Goal: Task Accomplishment & Management: Manage account settings

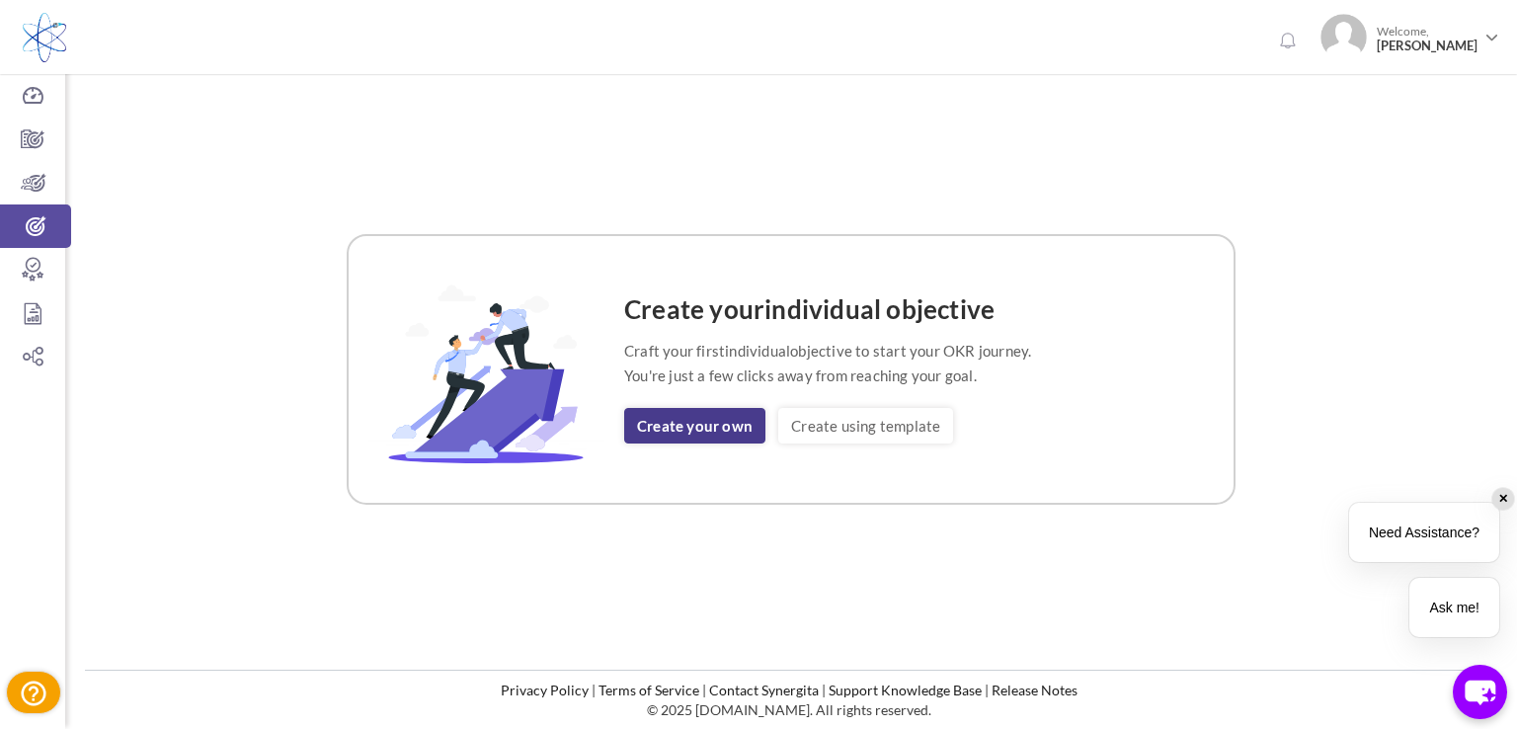
click at [713, 424] on link "Create your own" at bounding box center [694, 426] width 141 height 36
click at [705, 412] on link "Create your own" at bounding box center [694, 426] width 141 height 36
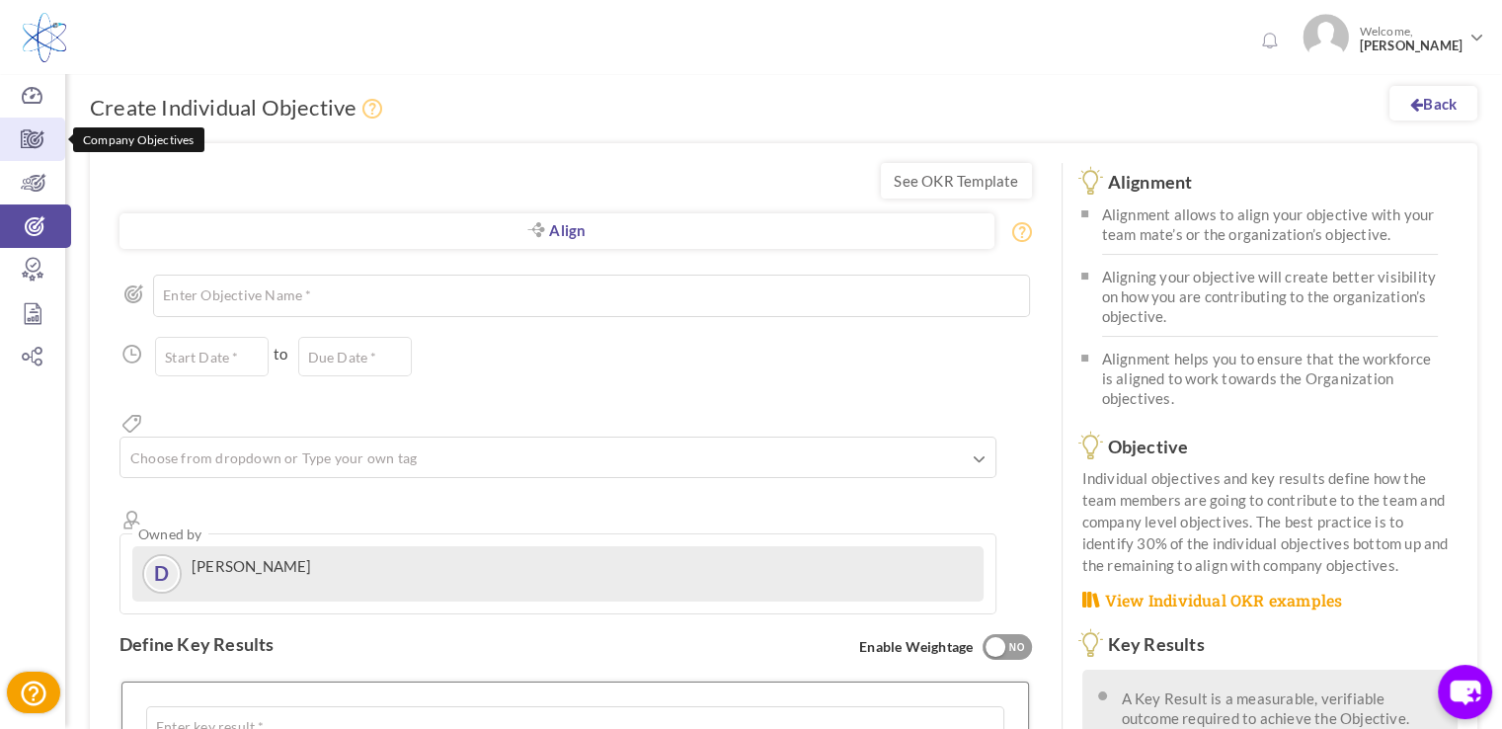
click at [38, 138] on icon at bounding box center [32, 139] width 65 height 20
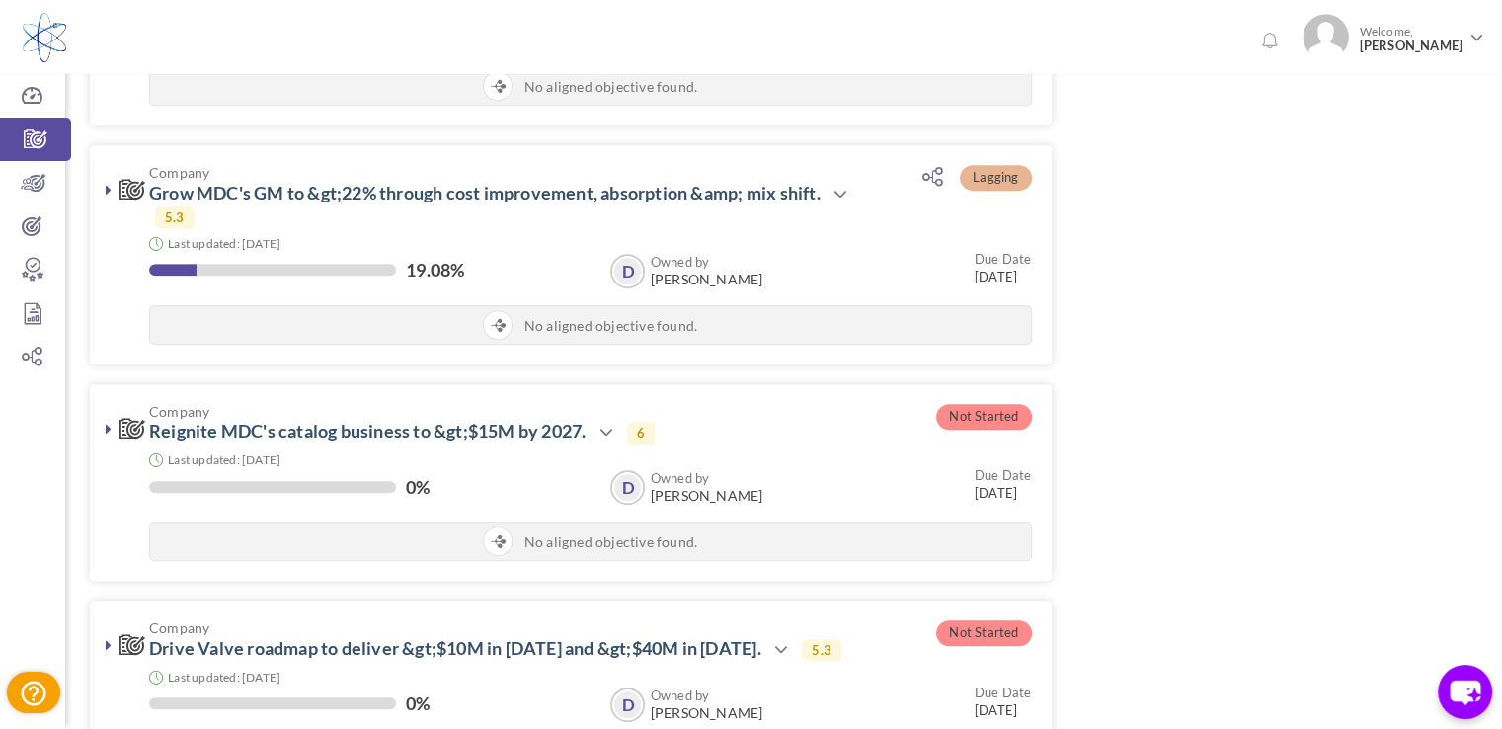
scroll to position [889, 0]
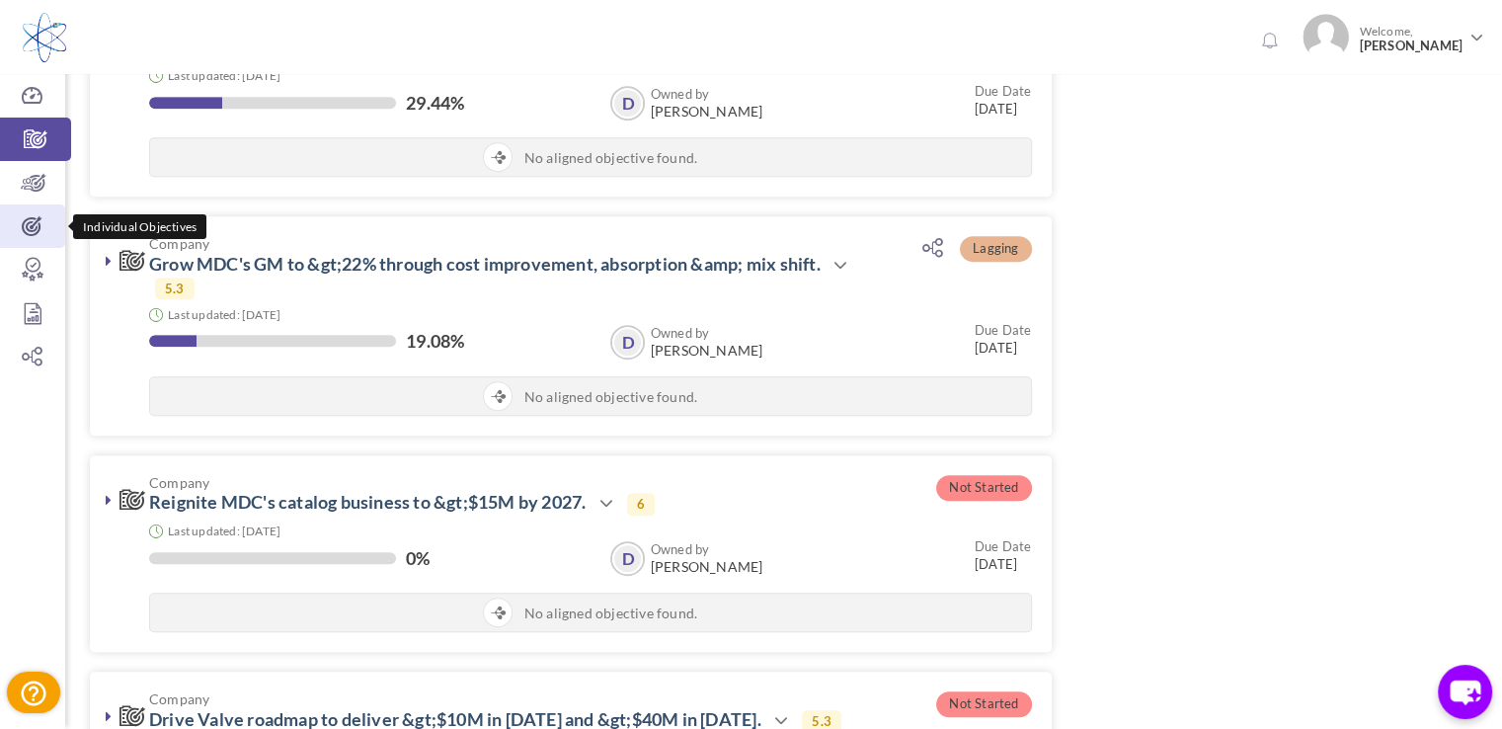
click at [46, 224] on icon at bounding box center [32, 226] width 65 height 20
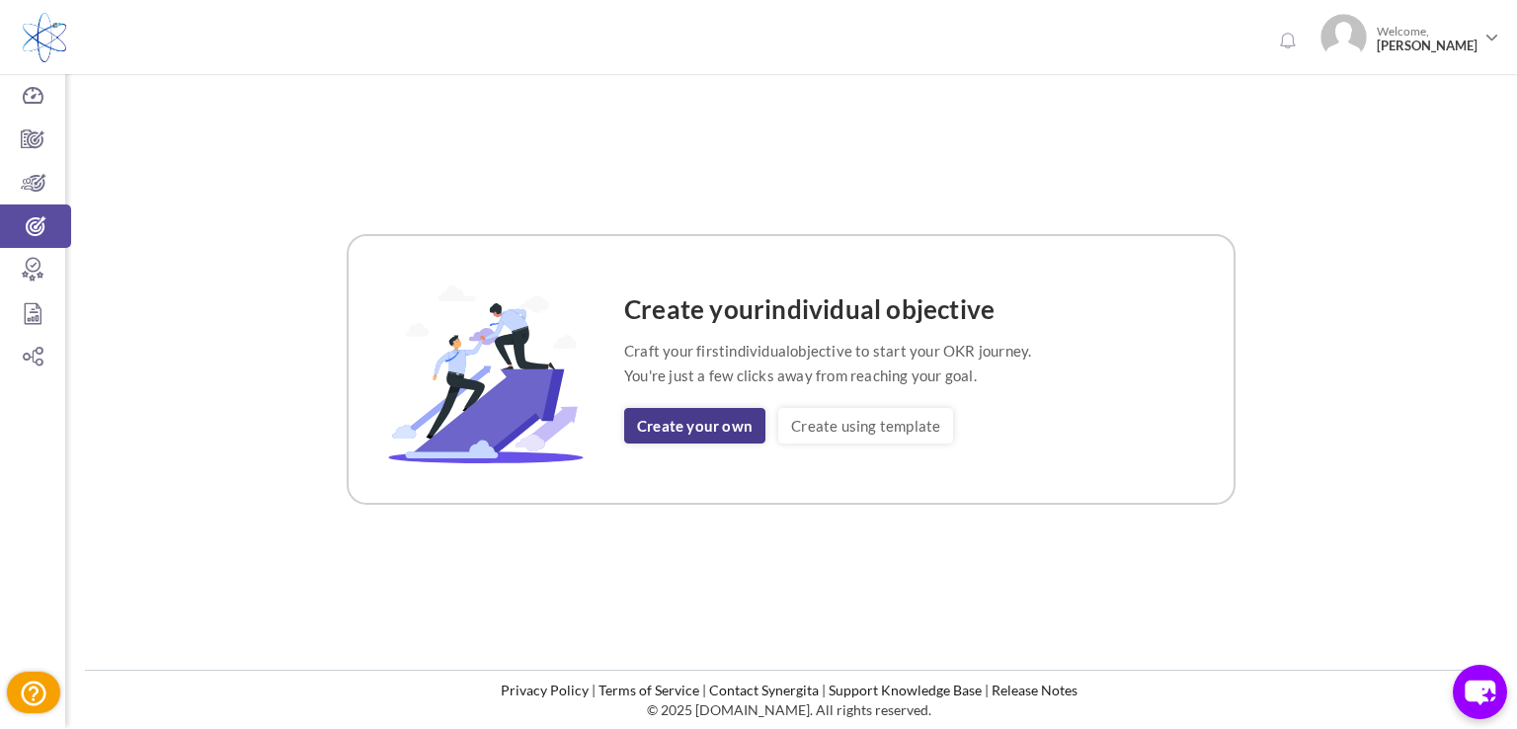
click at [732, 426] on link "Create your own" at bounding box center [694, 426] width 141 height 36
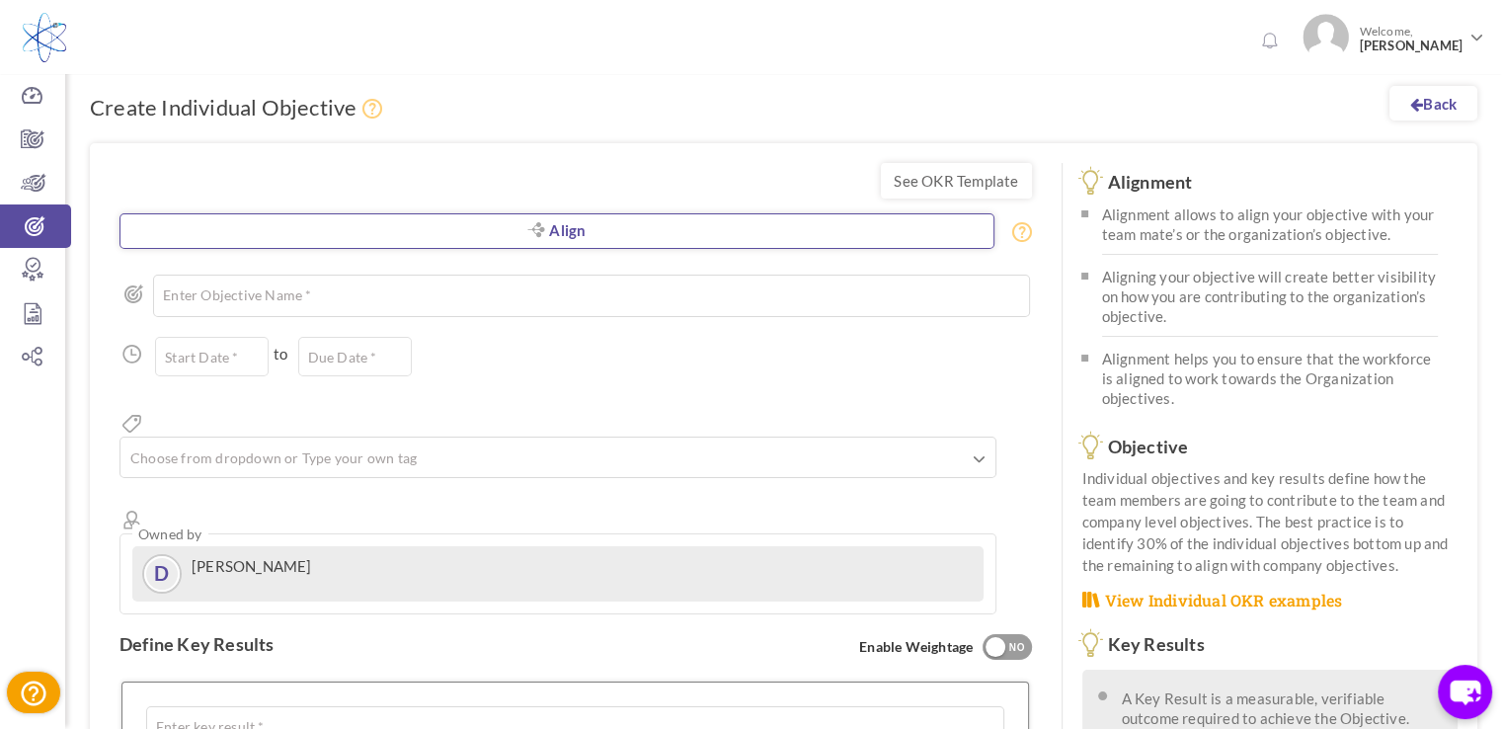
click at [569, 232] on link "Align" at bounding box center [556, 231] width 875 height 36
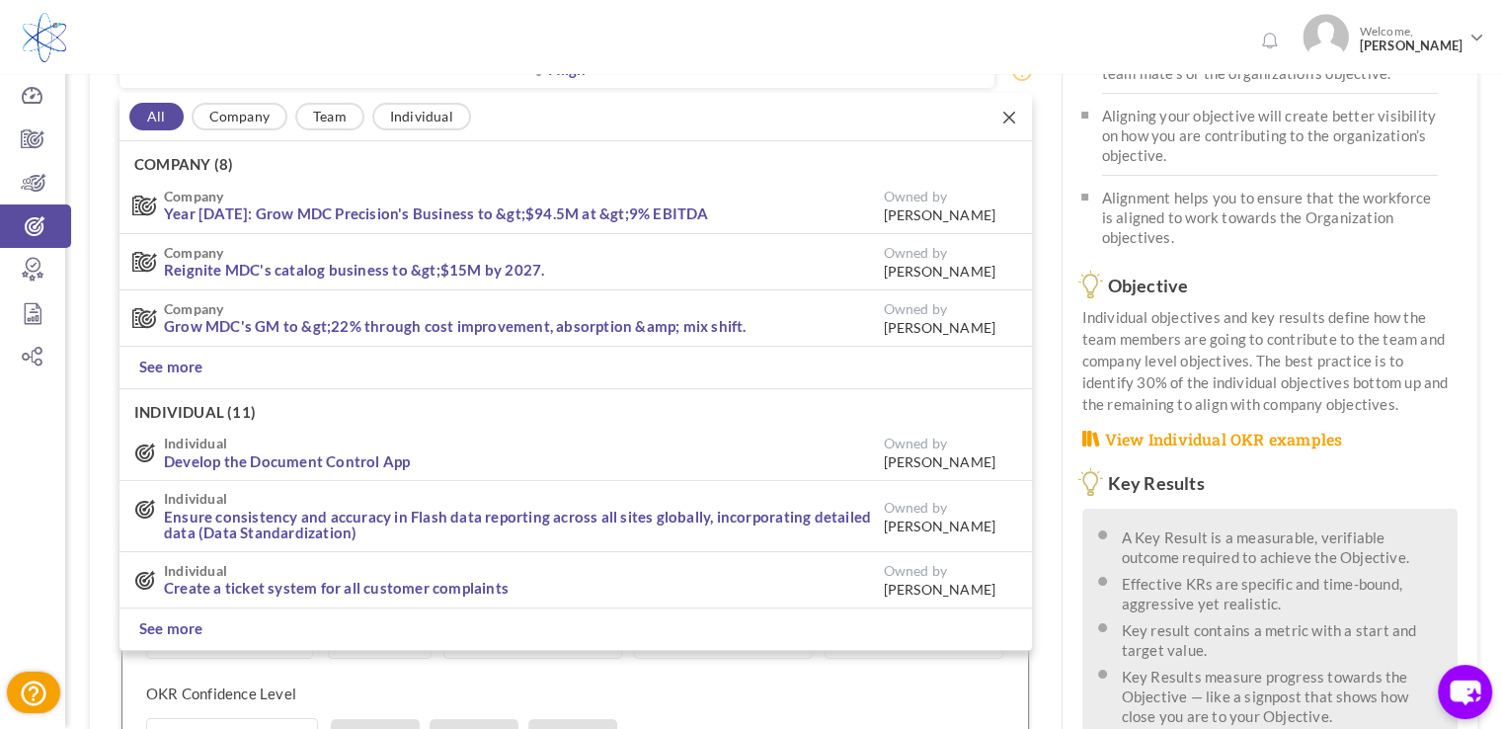
scroll to position [169, 0]
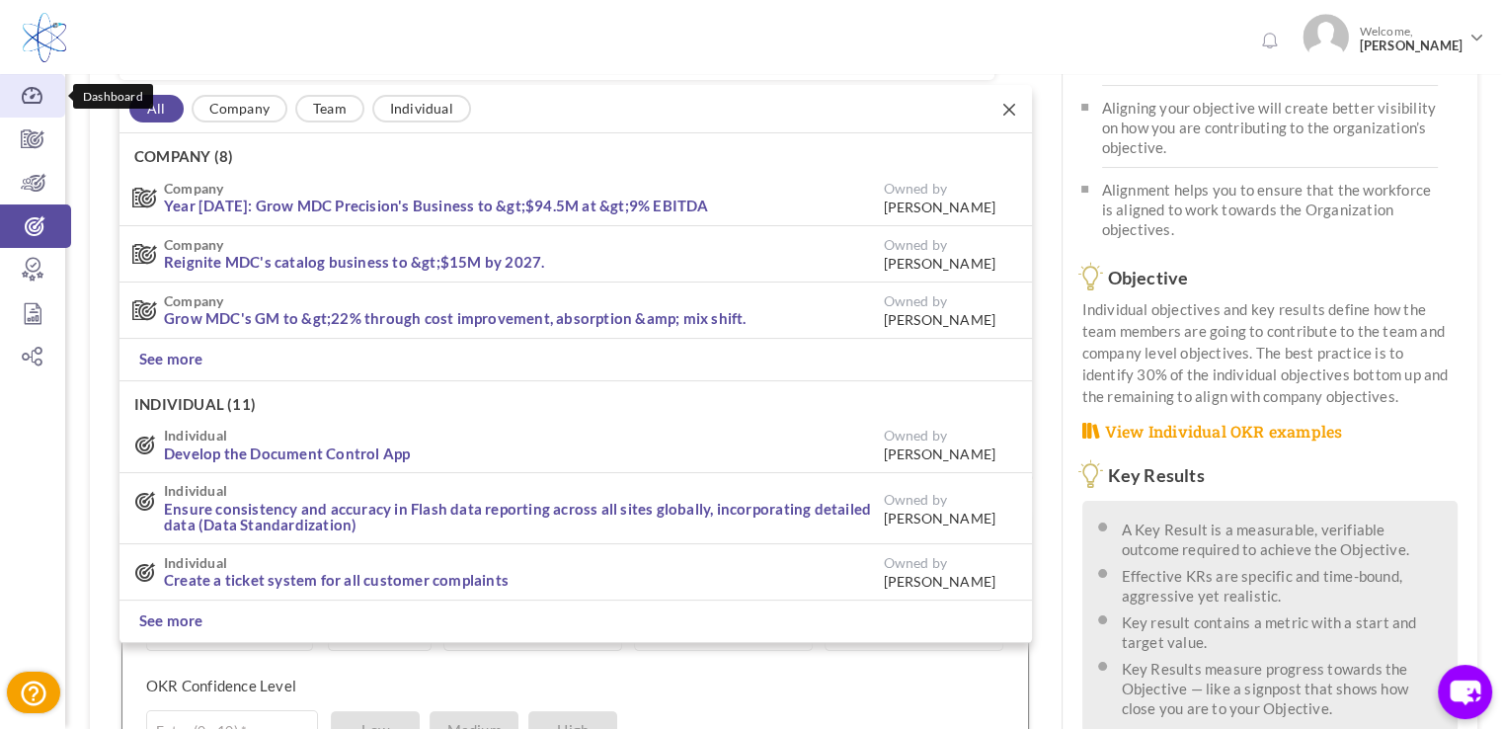
click at [47, 100] on icon at bounding box center [32, 96] width 65 height 20
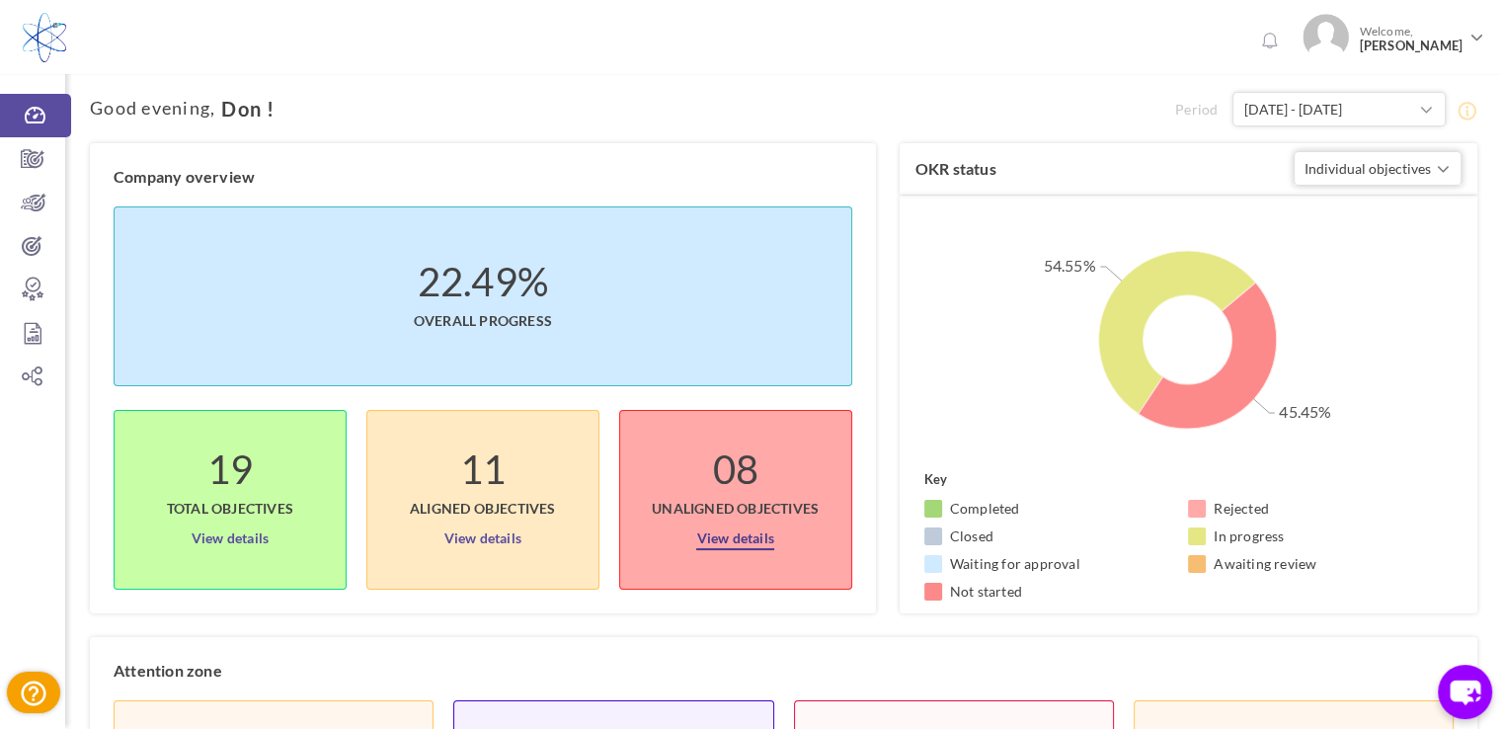
click at [753, 535] on link "View details" at bounding box center [734, 534] width 77 height 32
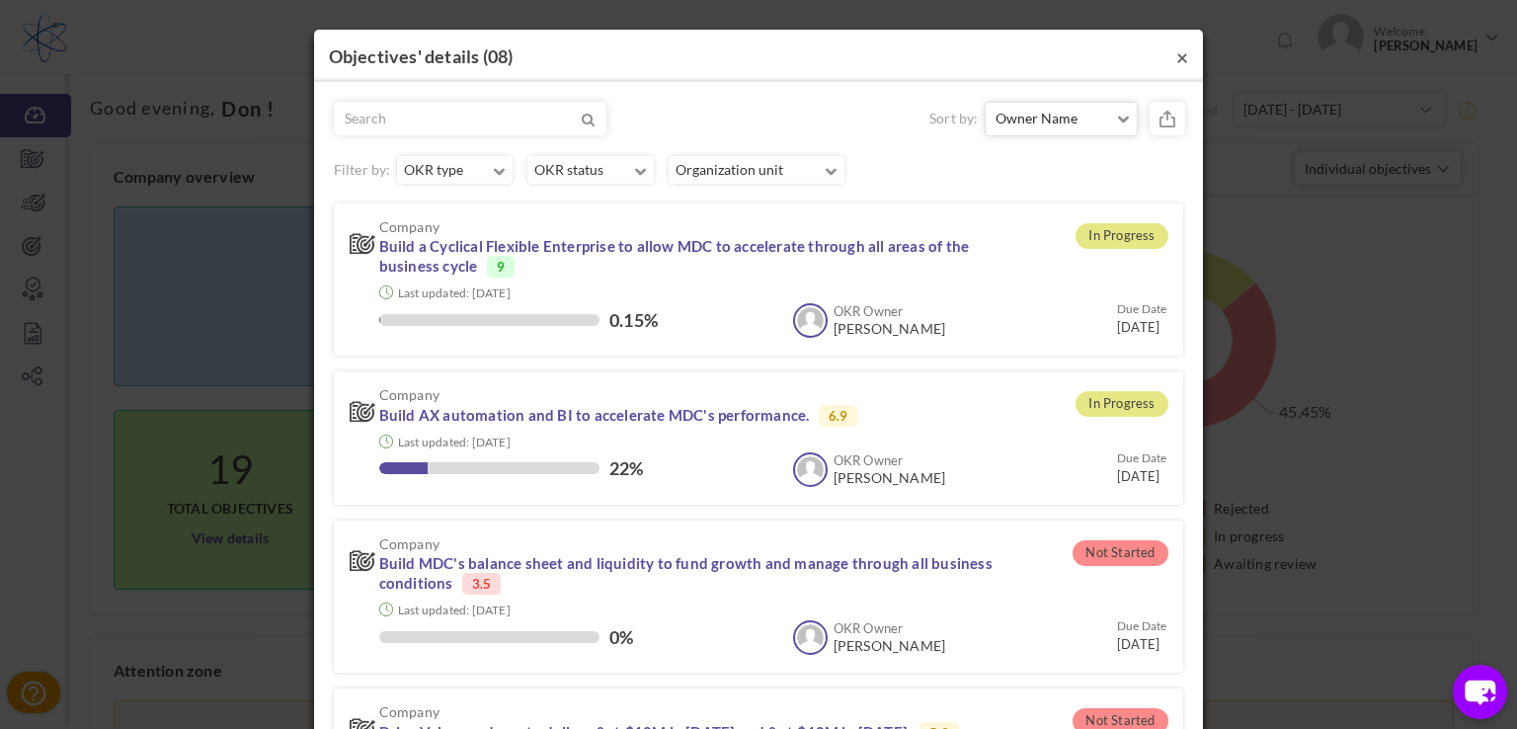
click at [1177, 52] on button "×" at bounding box center [1182, 56] width 12 height 21
